Goal: Transaction & Acquisition: Purchase product/service

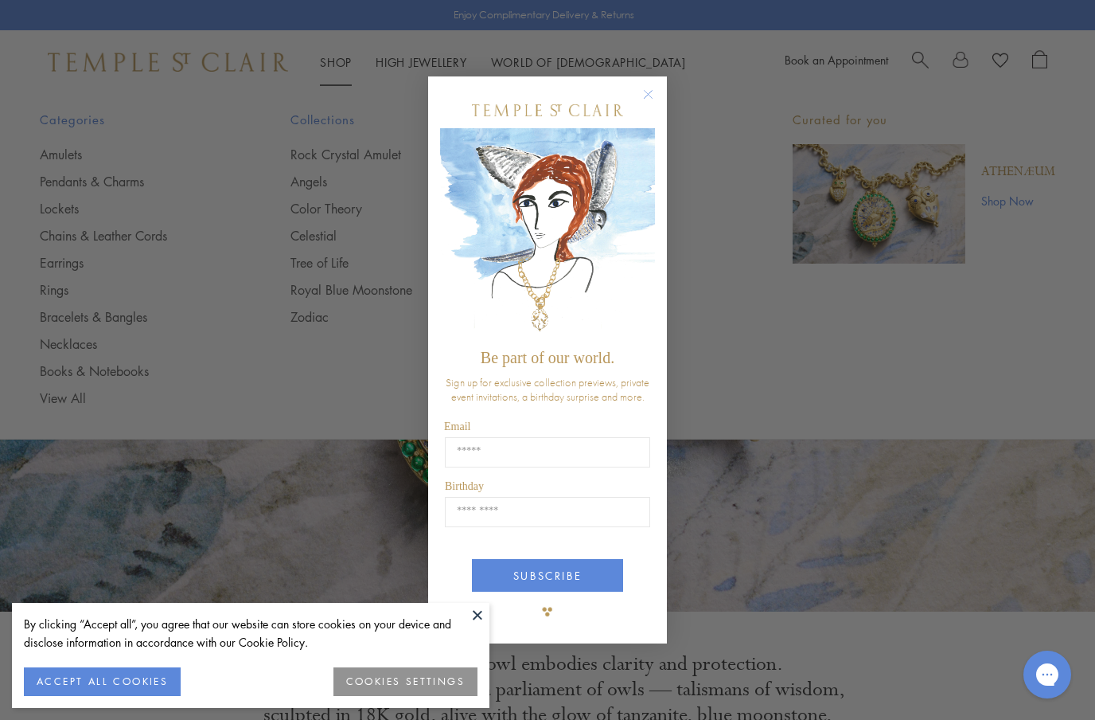
click at [81, 147] on div "Close dialog Be part of our world. Sign up for exclusive collection previews, p…" at bounding box center [547, 360] width 1095 height 720
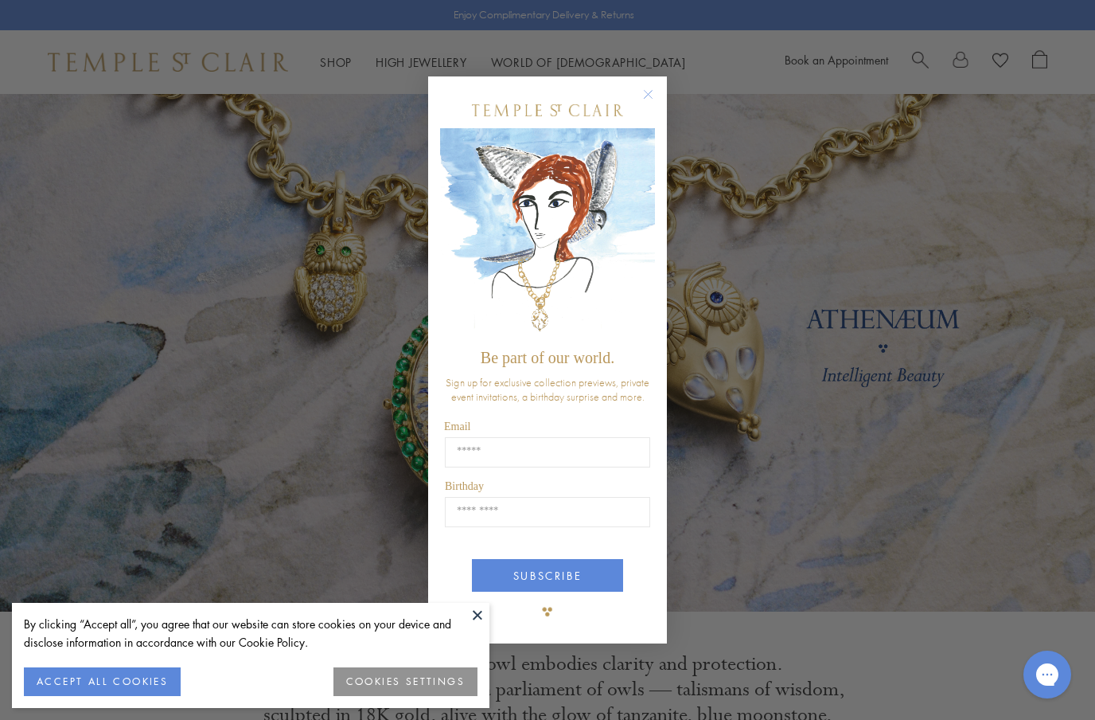
click at [654, 90] on circle "Close dialog" at bounding box center [648, 94] width 19 height 19
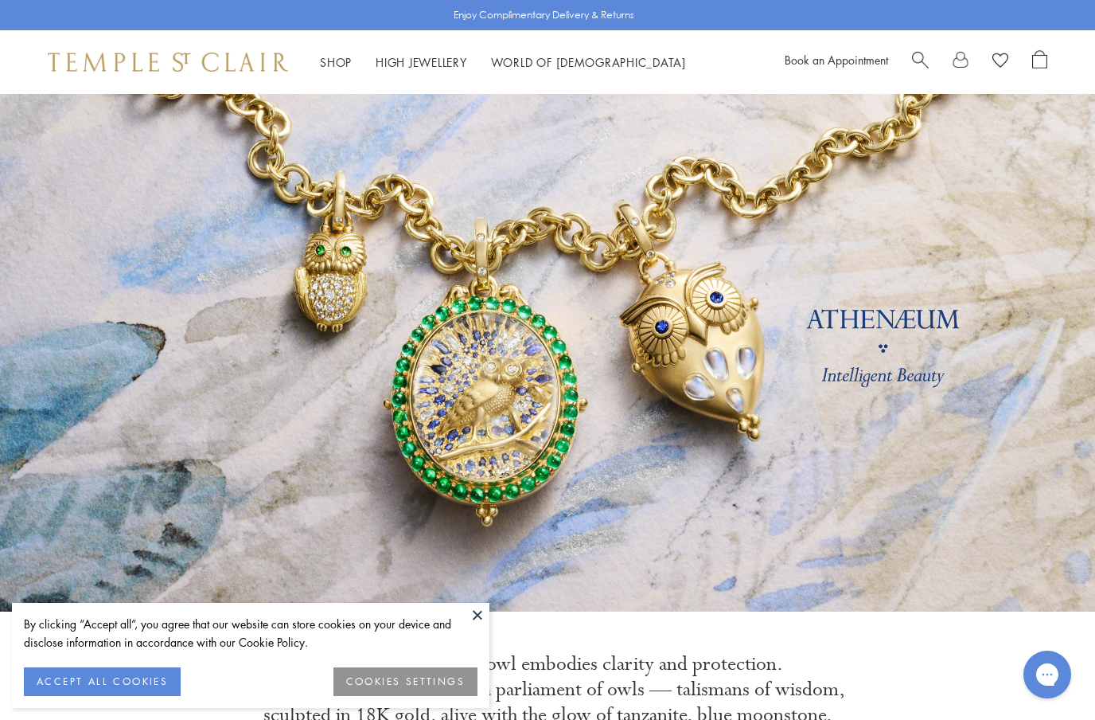
click at [348, 65] on link "Shop Shop" at bounding box center [336, 62] width 32 height 16
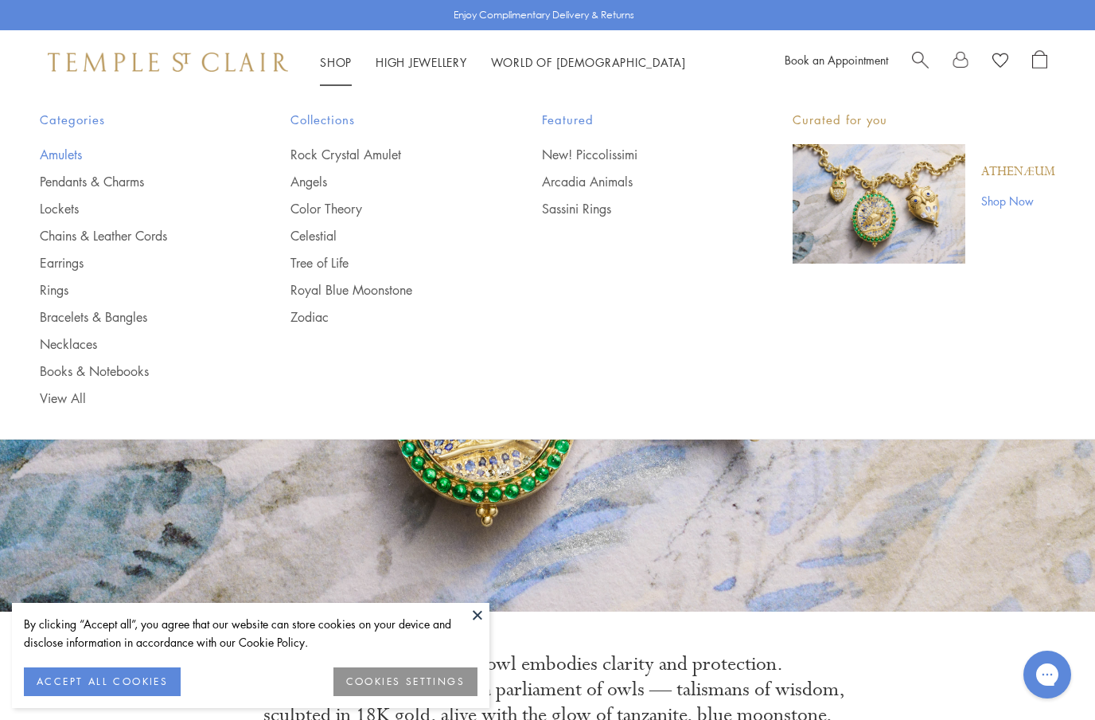
click at [83, 146] on link "Amulets" at bounding box center [133, 155] width 187 height 18
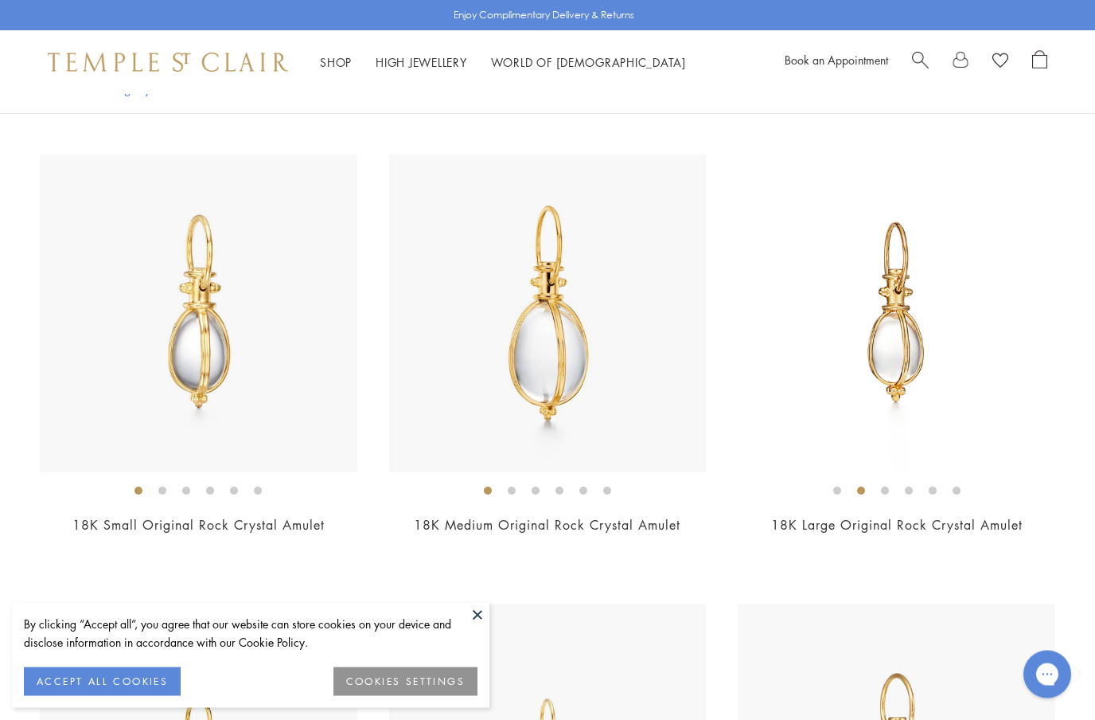
scroll to position [2829, 0]
click at [197, 419] on img at bounding box center [199, 313] width 318 height 318
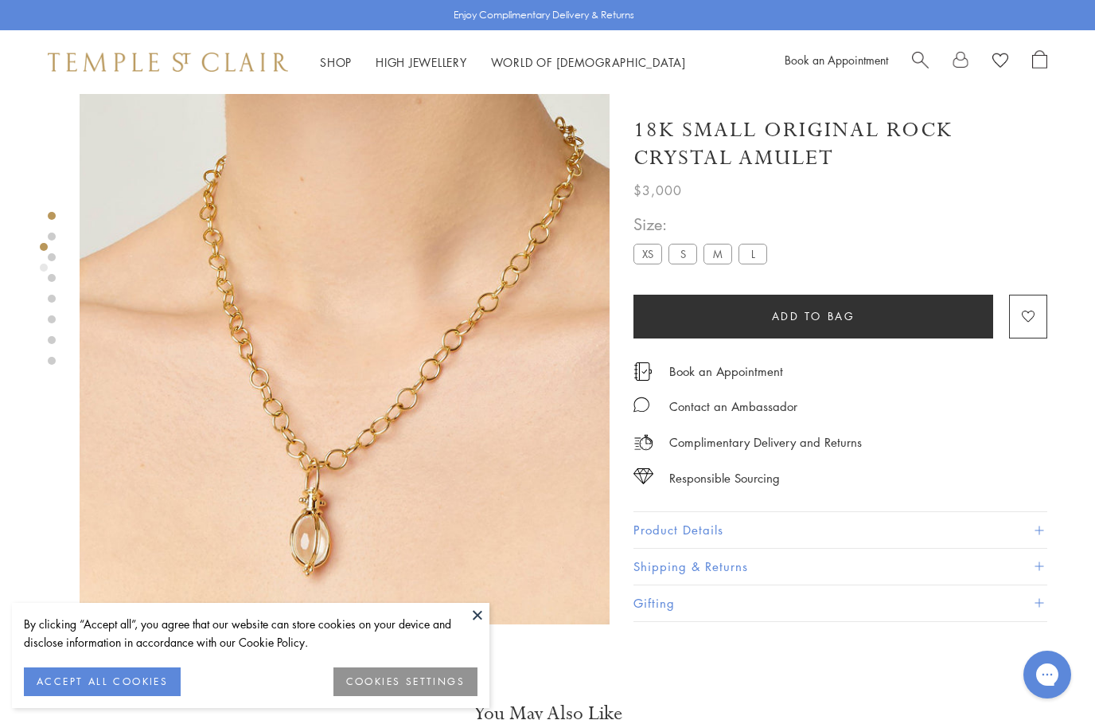
click at [646, 252] on label "XS" at bounding box center [648, 254] width 29 height 20
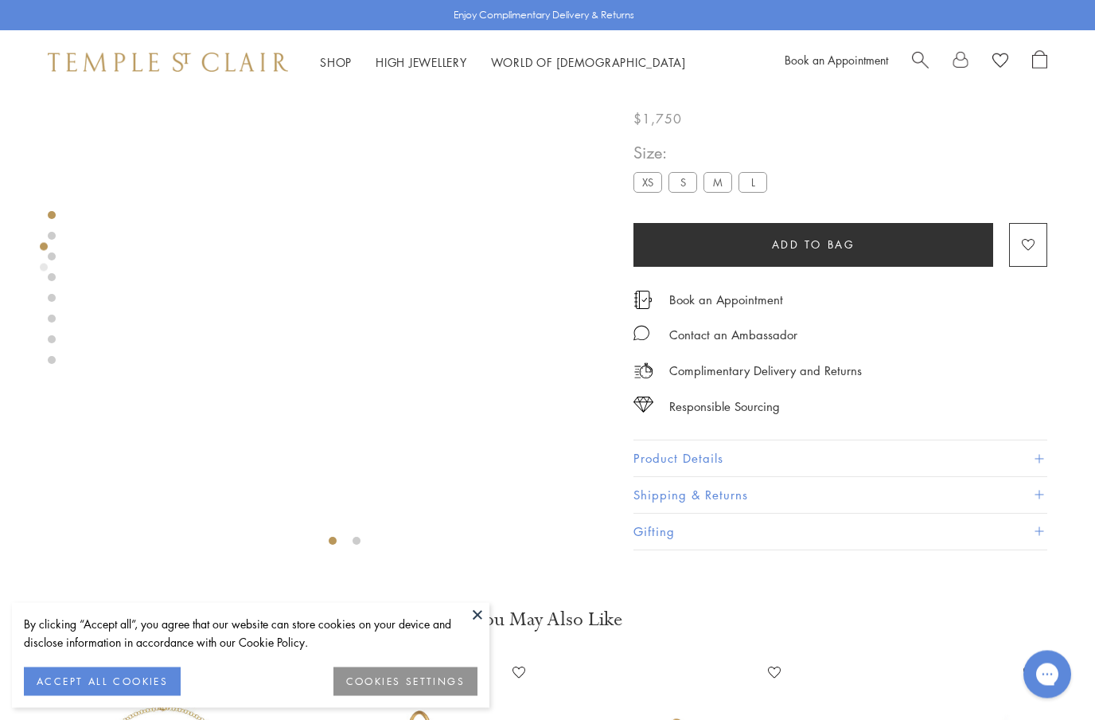
scroll to position [94, 0]
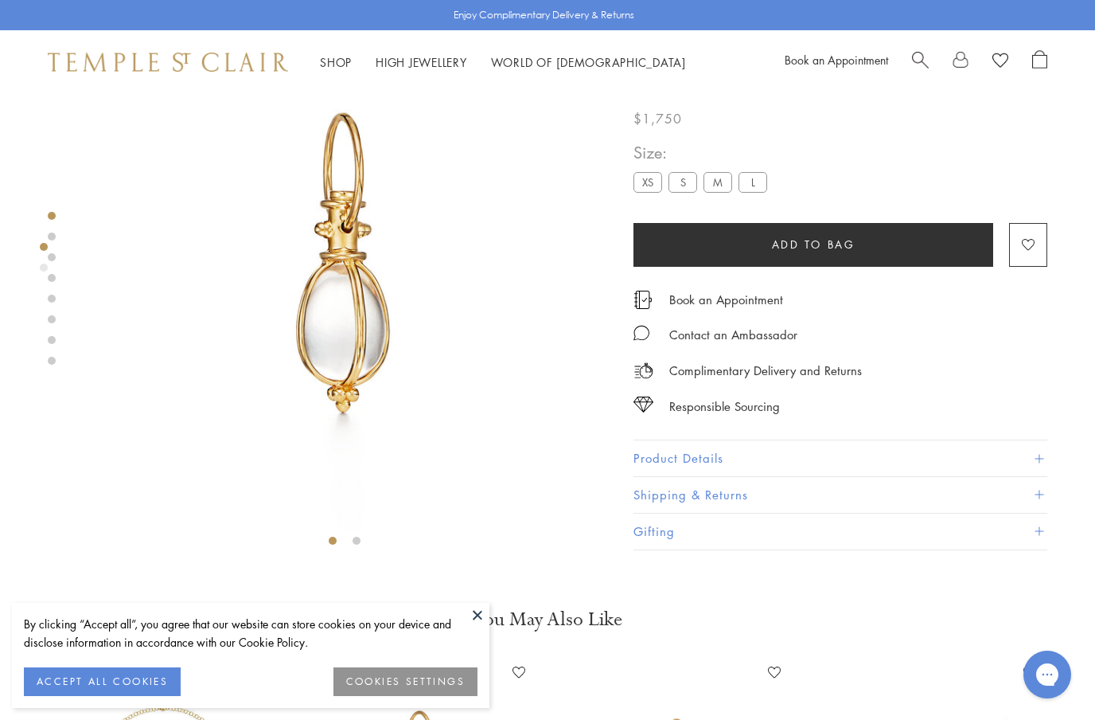
click at [730, 455] on button "Product Details" at bounding box center [841, 459] width 414 height 36
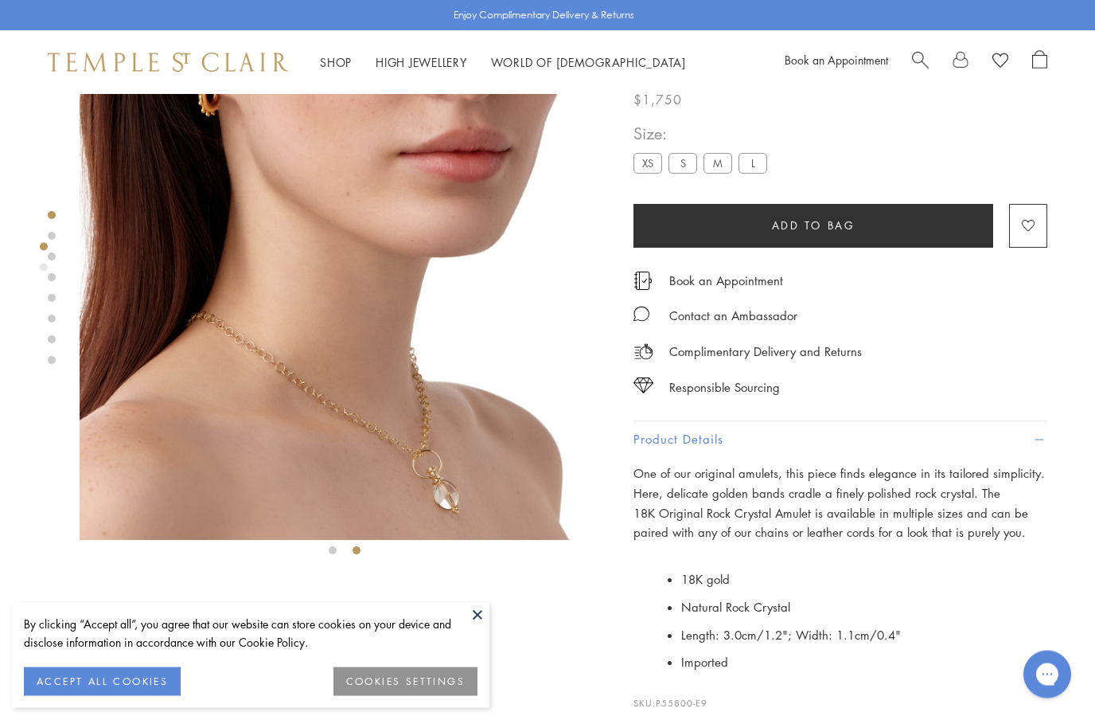
scroll to position [0, 0]
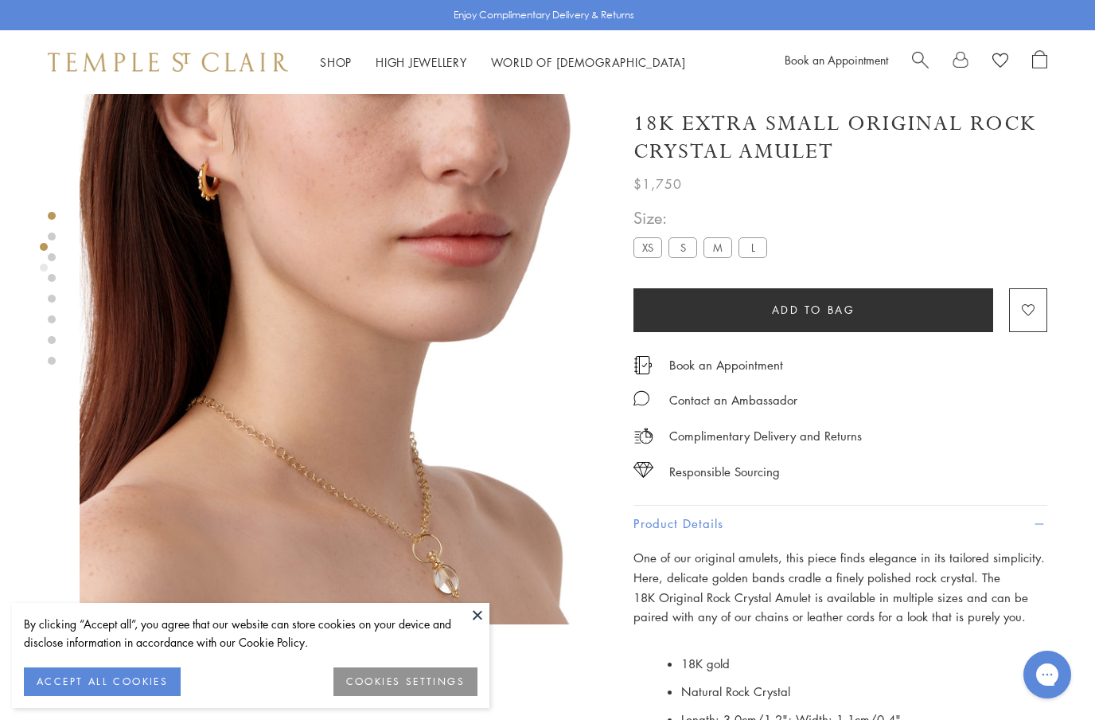
click at [756, 251] on label "L" at bounding box center [753, 247] width 29 height 20
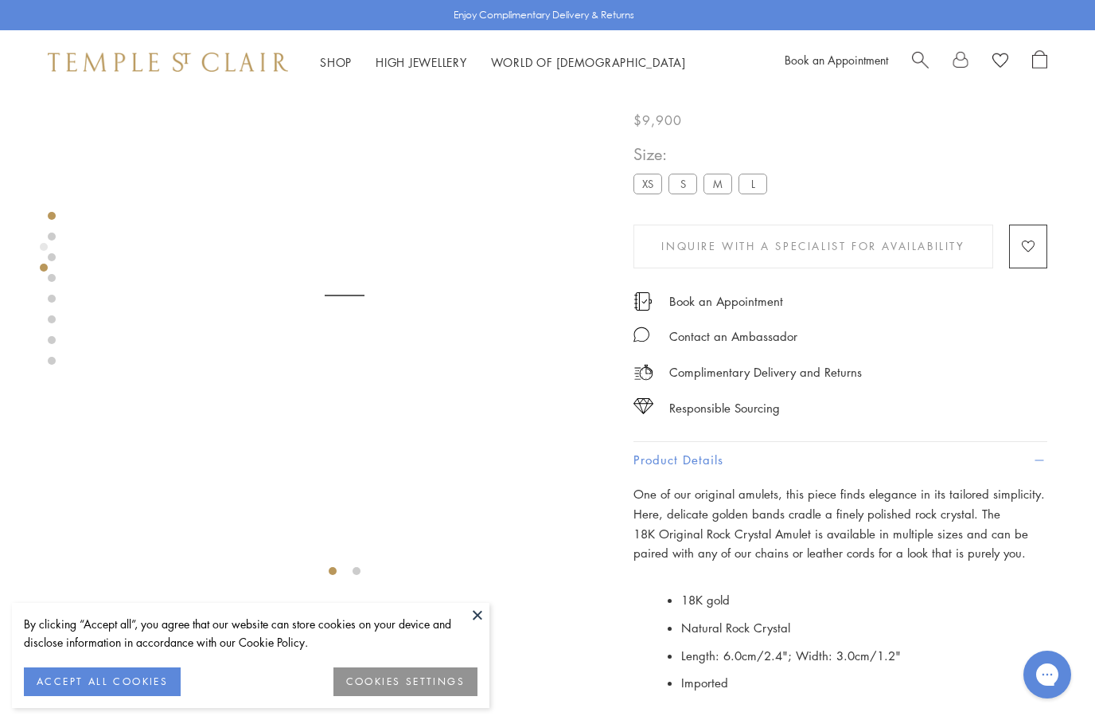
scroll to position [94, 0]
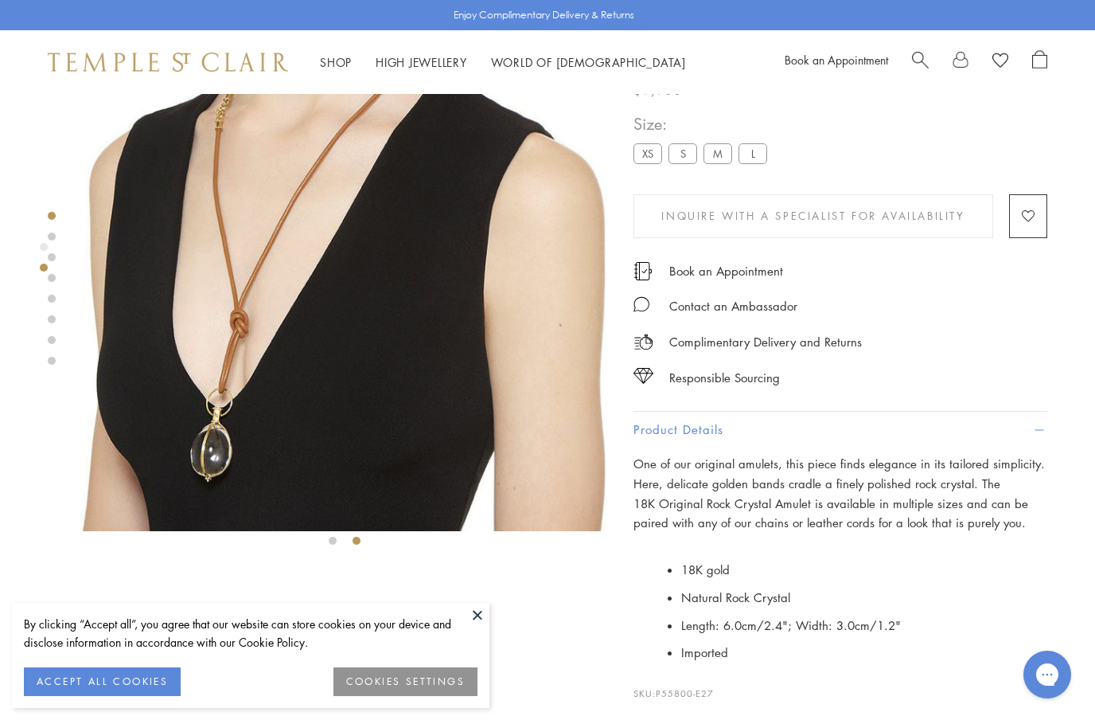
click at [719, 153] on label "M" at bounding box center [718, 153] width 29 height 20
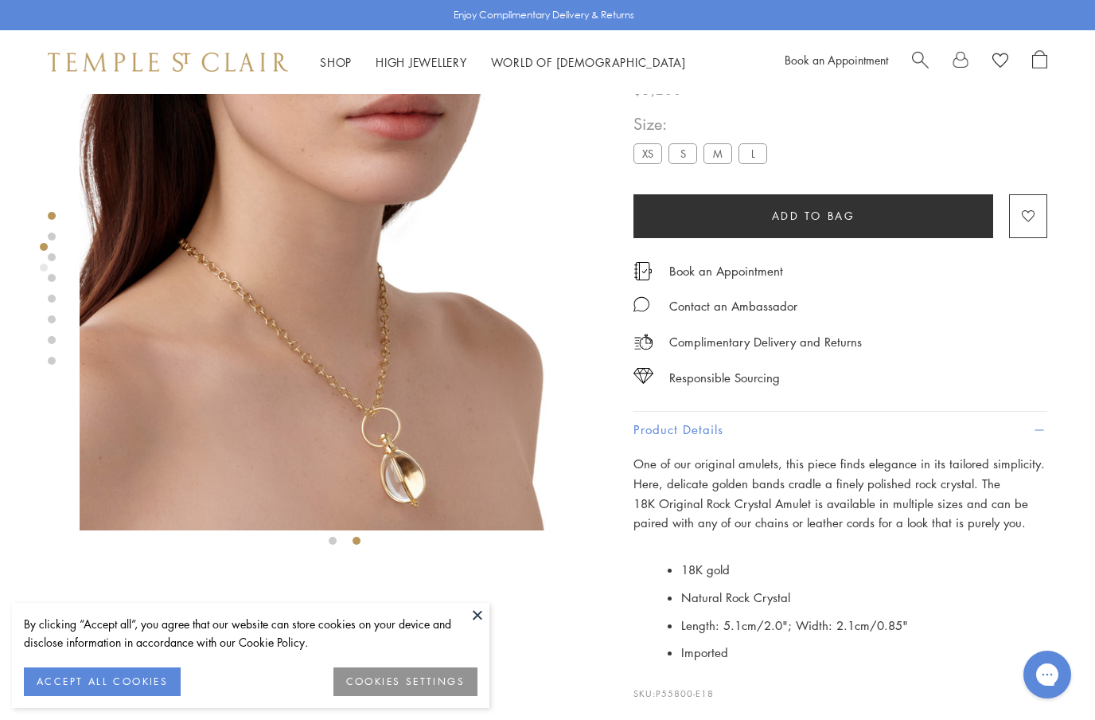
click at [682, 148] on label "S" at bounding box center [683, 153] width 29 height 20
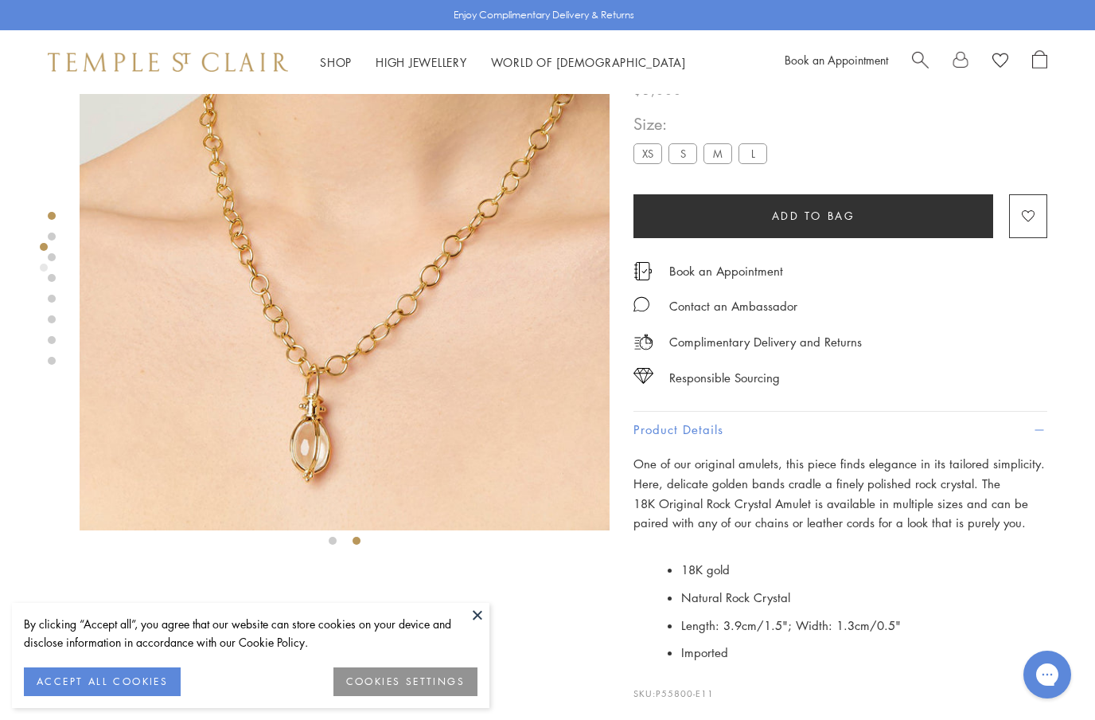
click at [646, 150] on label "XS" at bounding box center [648, 153] width 29 height 20
